Goal: Navigation & Orientation: Find specific page/section

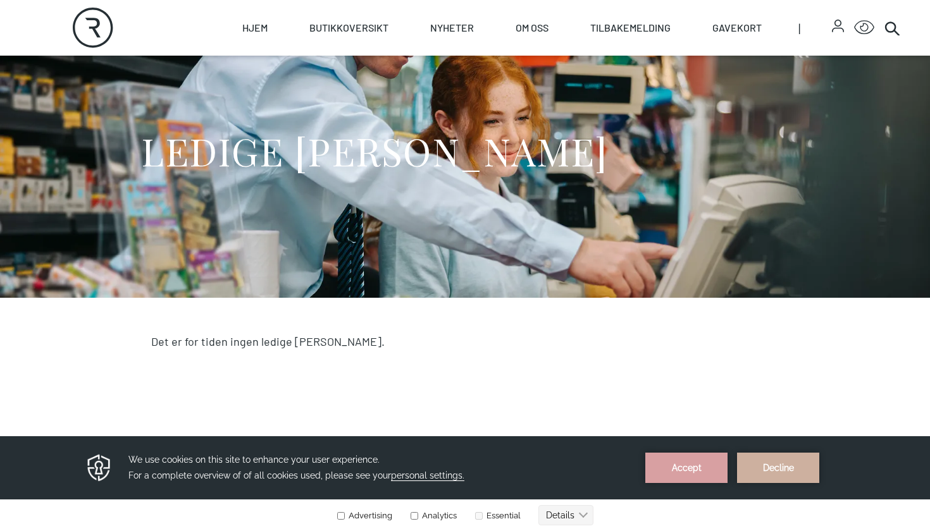
scroll to position [71, 0]
click at [676, 469] on button "Accept" at bounding box center [686, 468] width 82 height 30
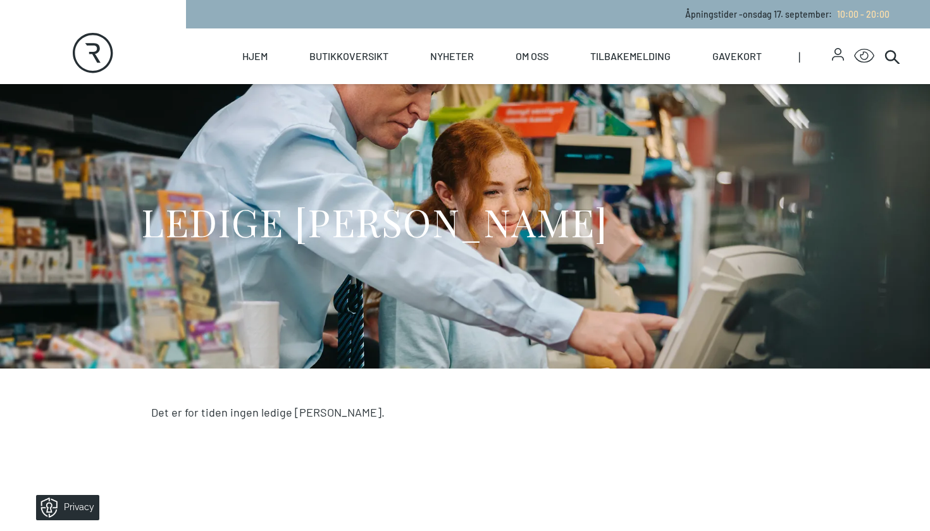
scroll to position [0, 0]
click at [42, 506] on span at bounding box center [49, 508] width 23 height 23
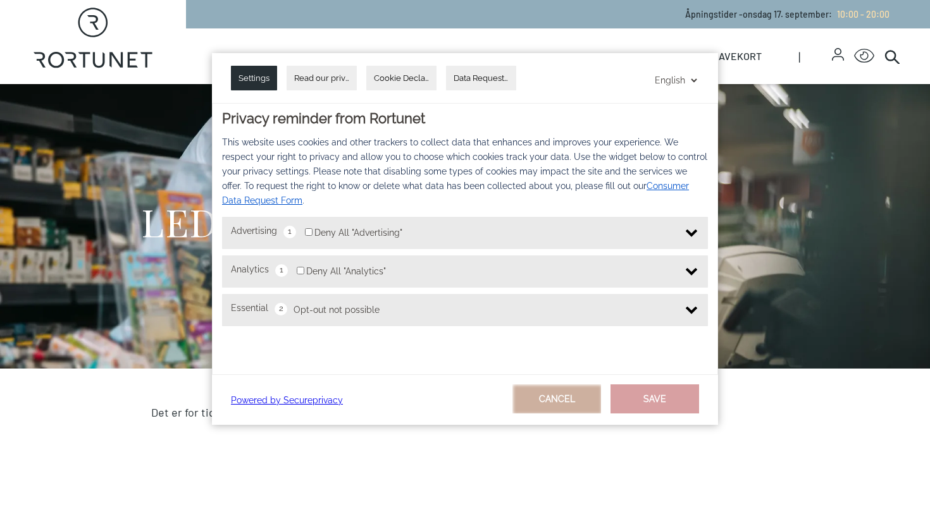
click at [562, 396] on button "Cancel" at bounding box center [556, 399] width 89 height 29
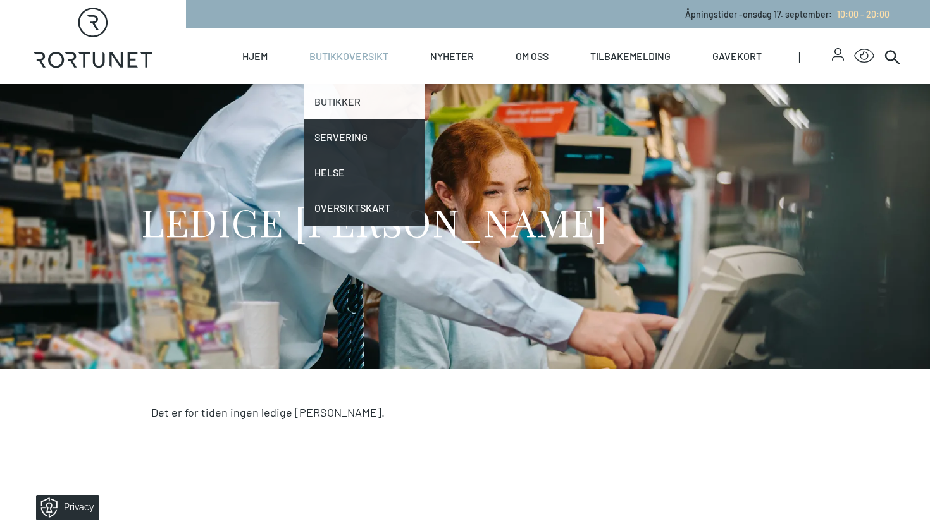
click at [352, 93] on link "Butikker" at bounding box center [364, 101] width 121 height 35
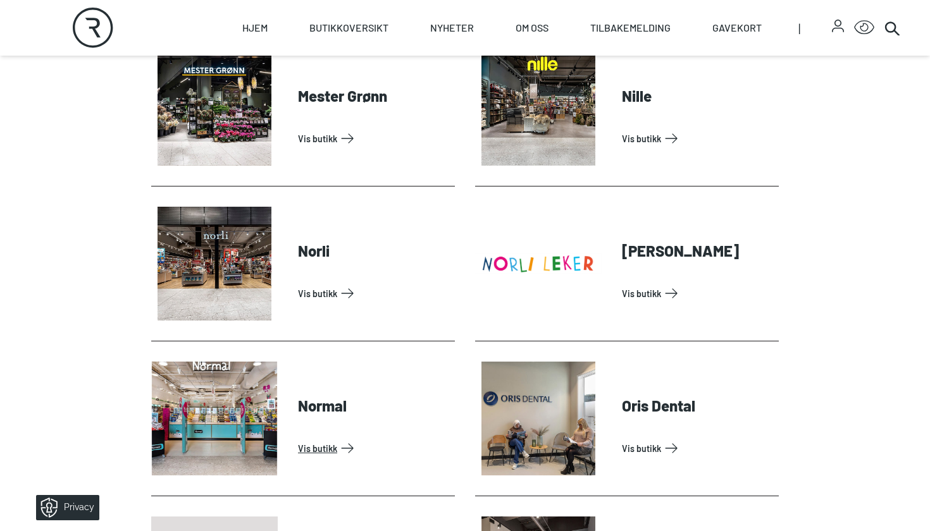
scroll to position [2425, 0]
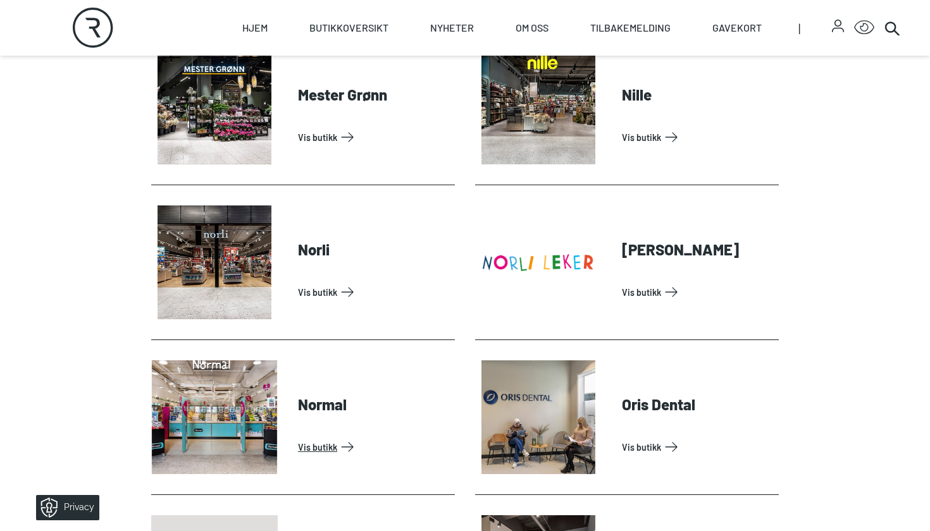
click at [335, 437] on link "Vis butikk" at bounding box center [374, 447] width 152 height 20
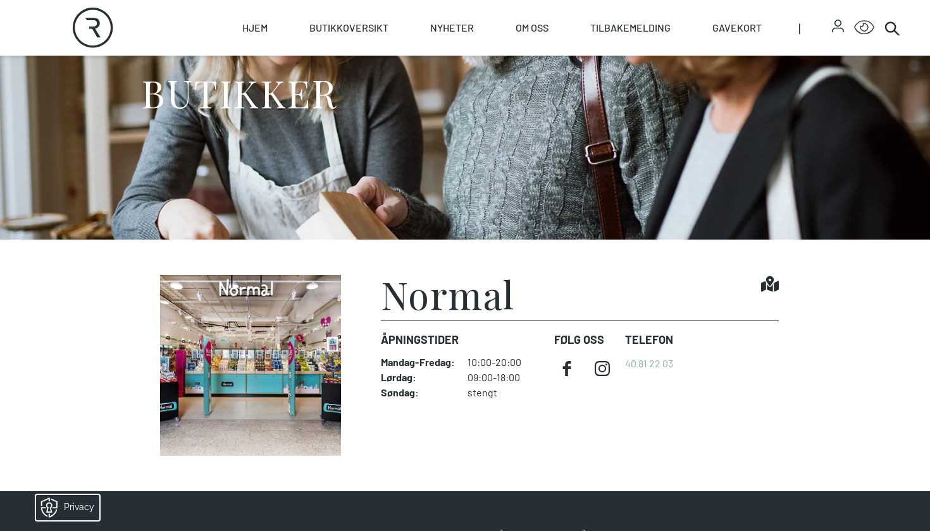
scroll to position [133, 0]
